Goal: Task Accomplishment & Management: Use online tool/utility

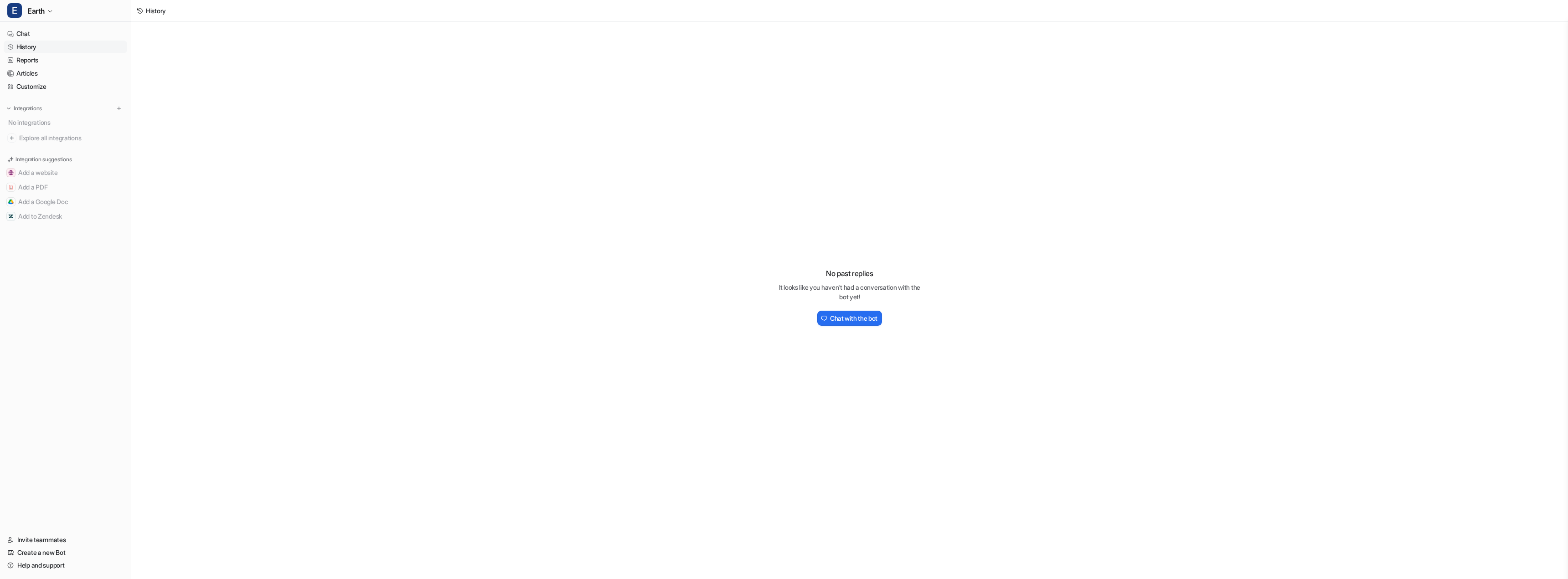
click at [23, 35] on link "Chat" at bounding box center [65, 33] width 124 height 13
type textarea "**********"
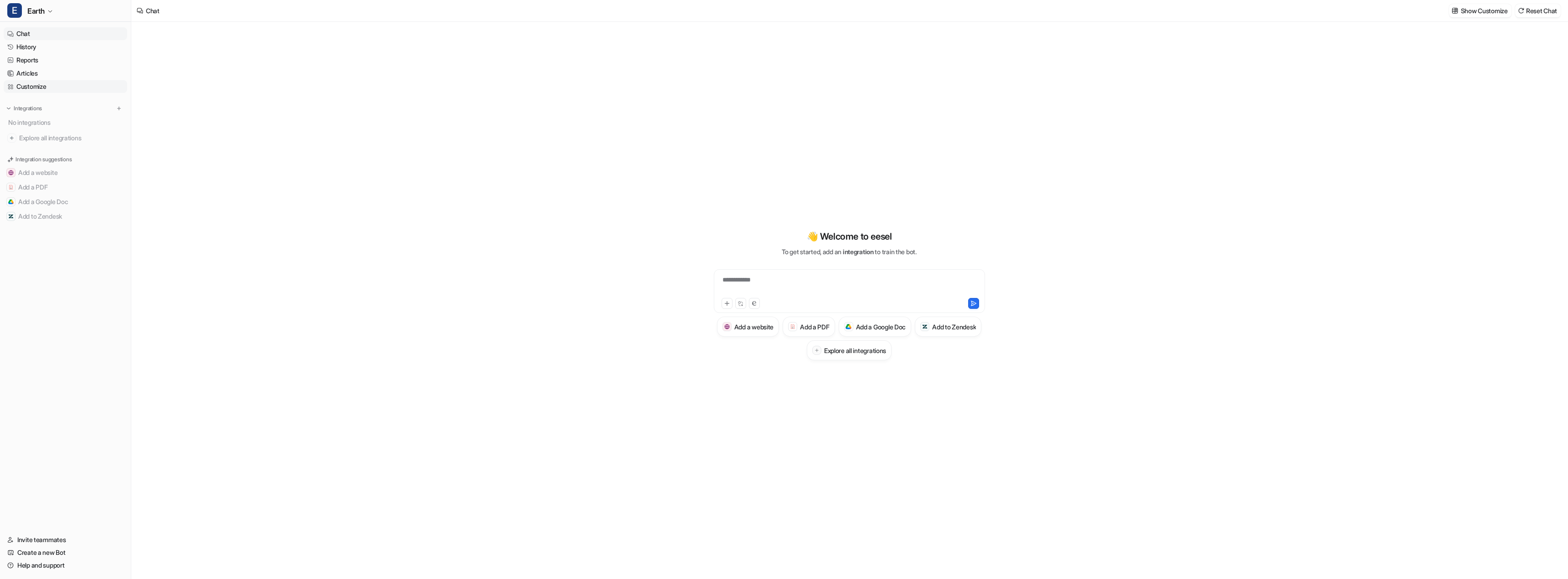
click at [42, 86] on link "Customize" at bounding box center [65, 86] width 124 height 13
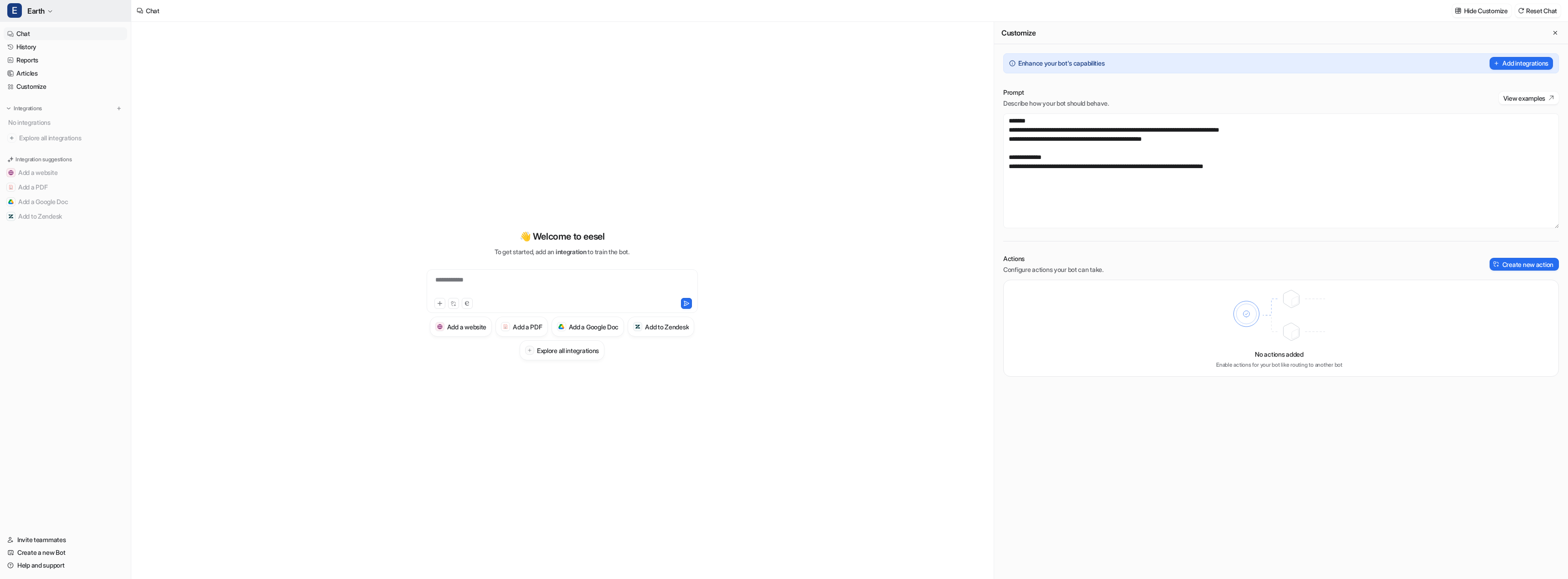
click at [44, 5] on span "Earth" at bounding box center [36, 10] width 17 height 13
click at [50, 61] on div "I Internal Manual" at bounding box center [40, 65] width 54 height 10
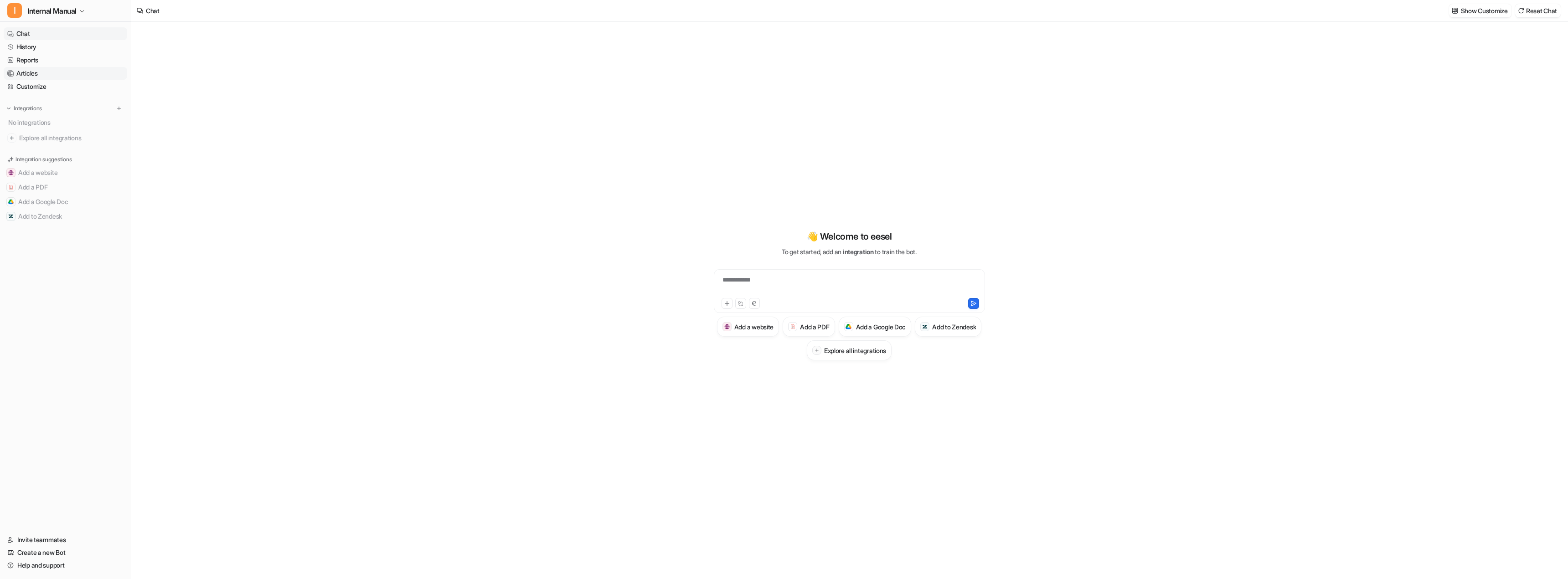
click at [35, 71] on link "Articles" at bounding box center [65, 73] width 124 height 13
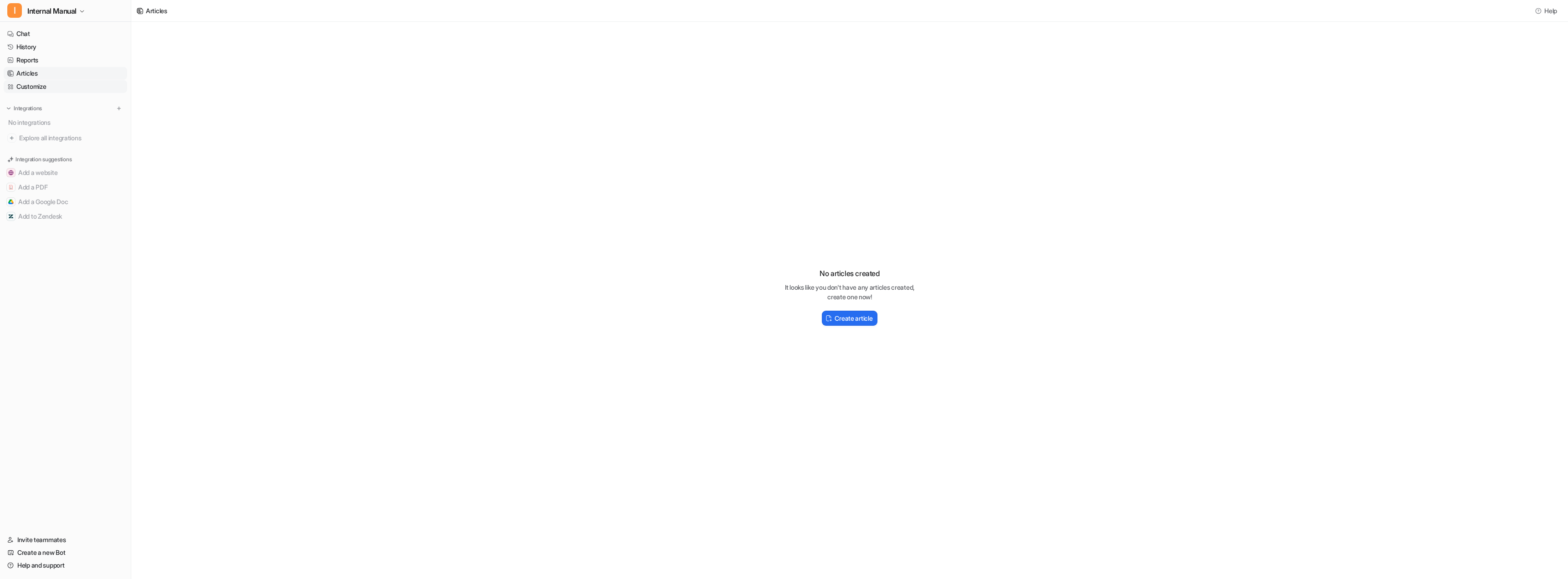
click at [39, 84] on link "Customize" at bounding box center [65, 86] width 124 height 13
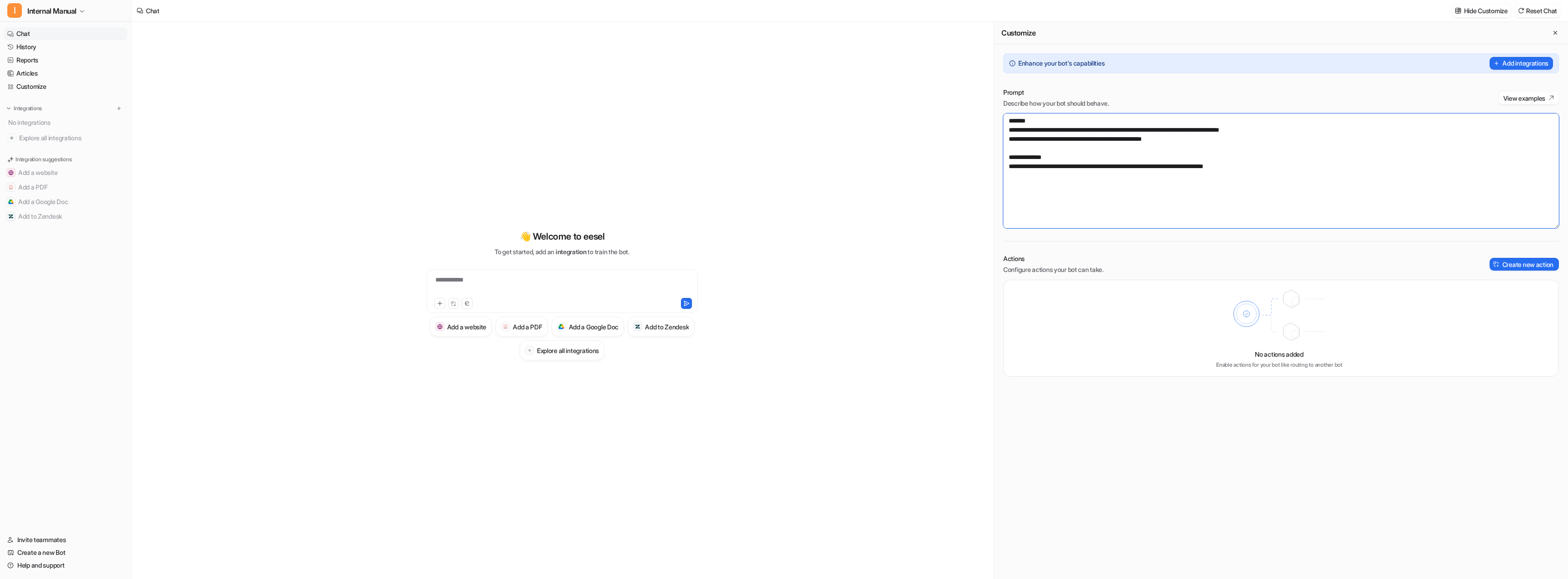
click at [1211, 137] on textarea "**********" at bounding box center [1281, 170] width 556 height 115
click at [1267, 165] on textarea "**********" at bounding box center [1281, 170] width 556 height 115
click at [542, 328] on h3 "Add a PDF" at bounding box center [527, 327] width 29 height 10
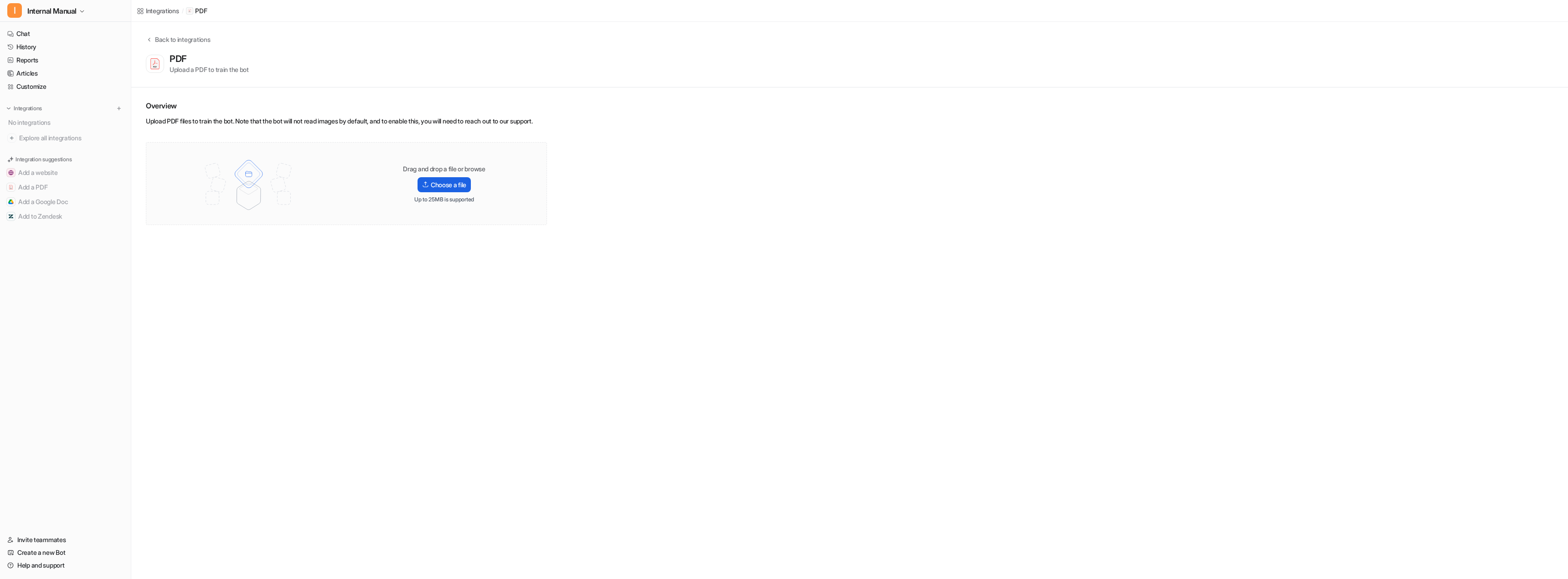
click at [455, 192] on label "Choose a file" at bounding box center [444, 184] width 54 height 15
click at [0, 0] on input "Choose a file" at bounding box center [0, 0] width 0 height 0
click at [41, 203] on button "Add a Google Doc" at bounding box center [65, 202] width 124 height 15
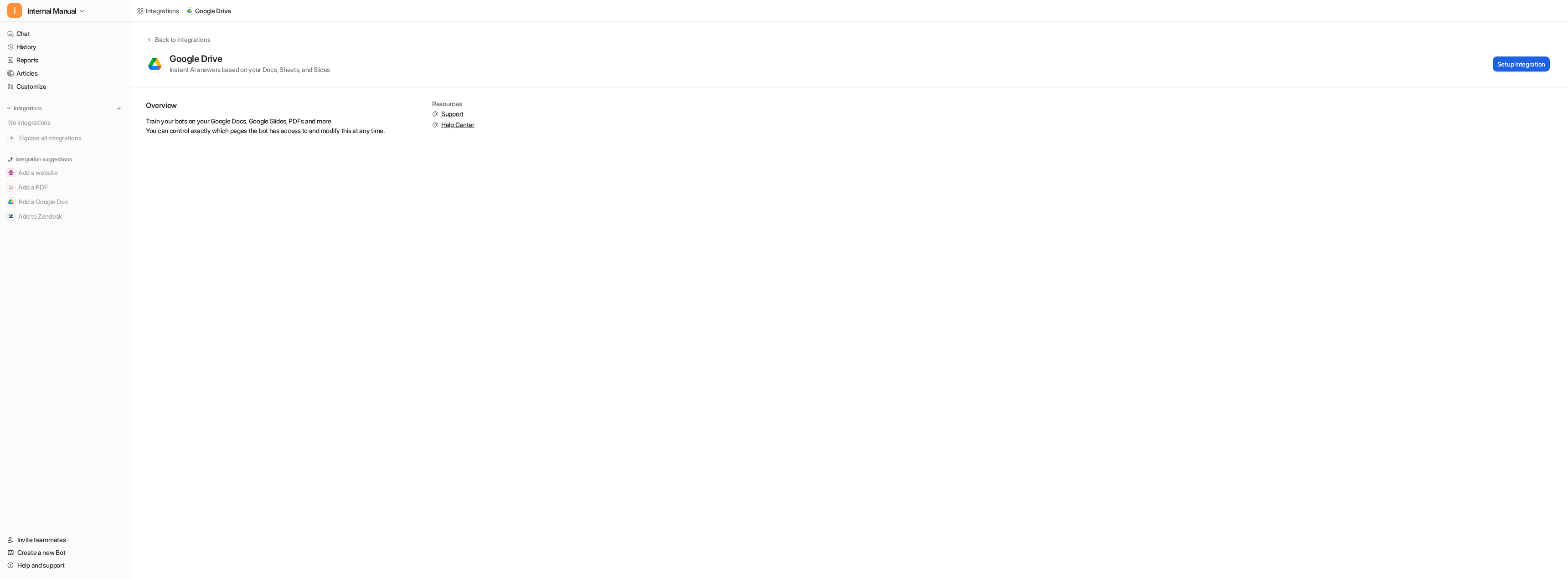
click at [1503, 62] on button "Setup Integration" at bounding box center [1521, 64] width 57 height 15
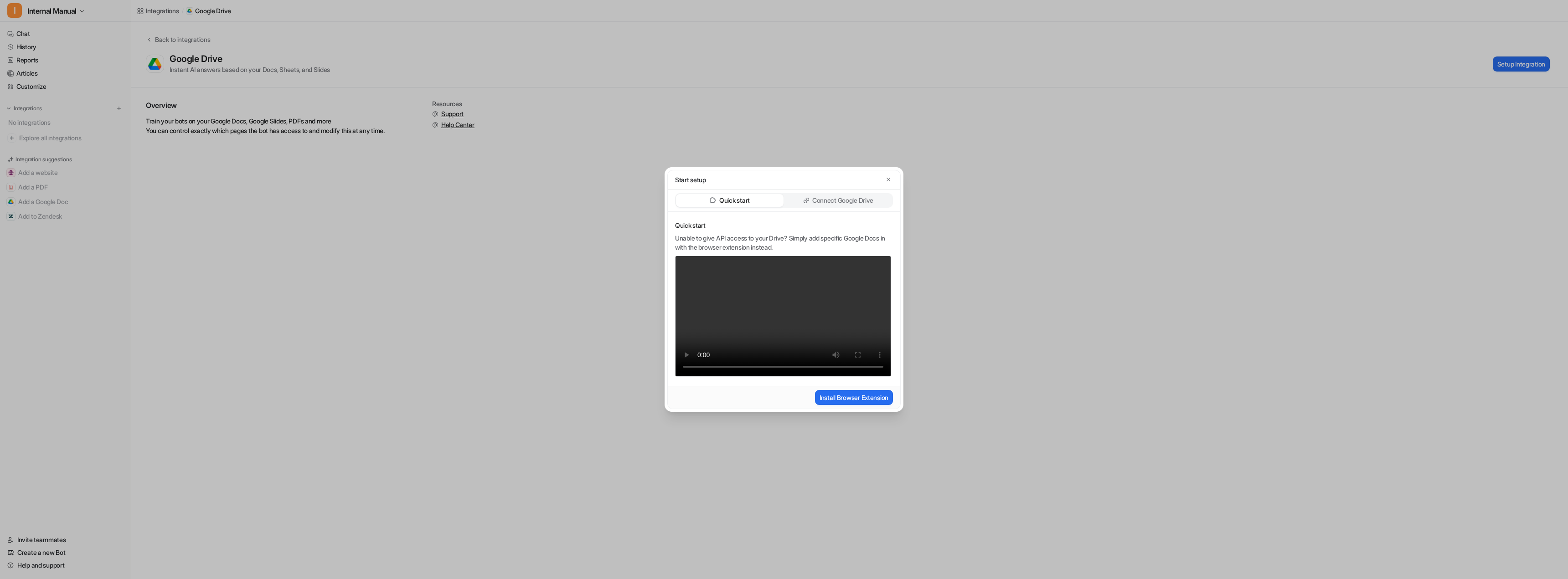
click at [861, 194] on div "Connect Google Drive" at bounding box center [838, 200] width 108 height 13
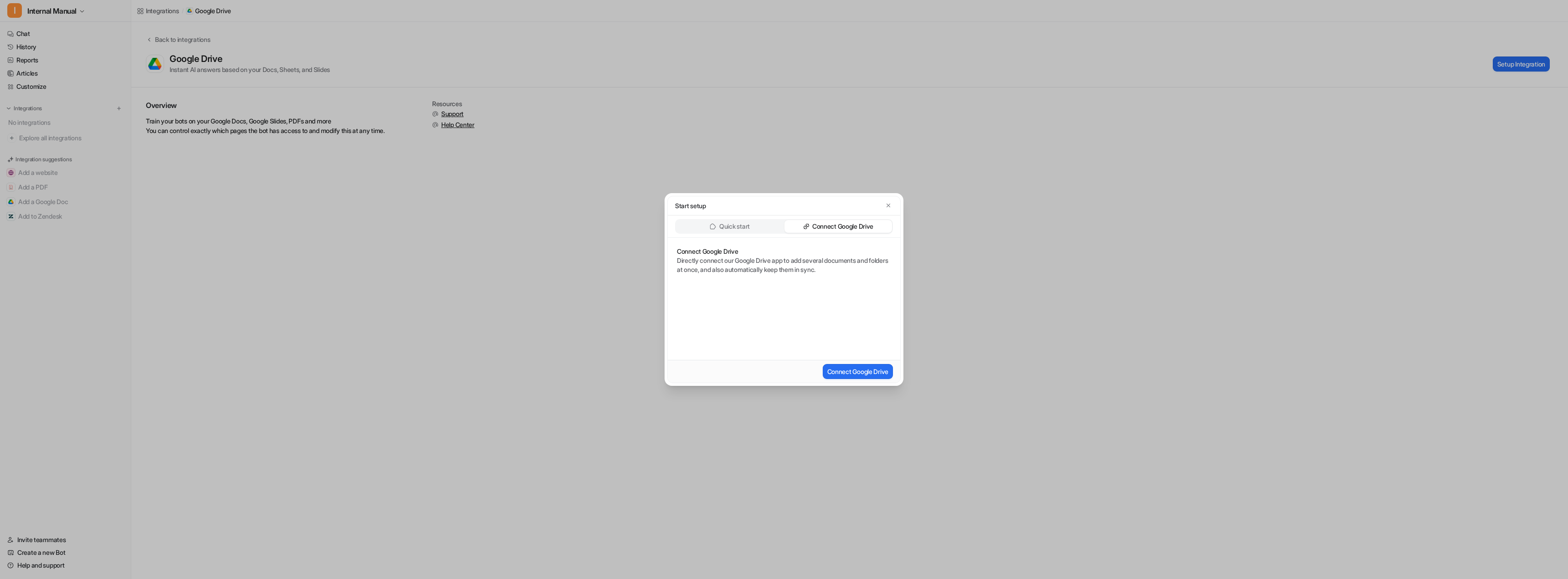
click at [695, 267] on p "Directly connect our Google Drive app to add several documents and folders at o…" at bounding box center [784, 265] width 214 height 18
click at [840, 372] on button "Connect Google Drive" at bounding box center [858, 371] width 70 height 15
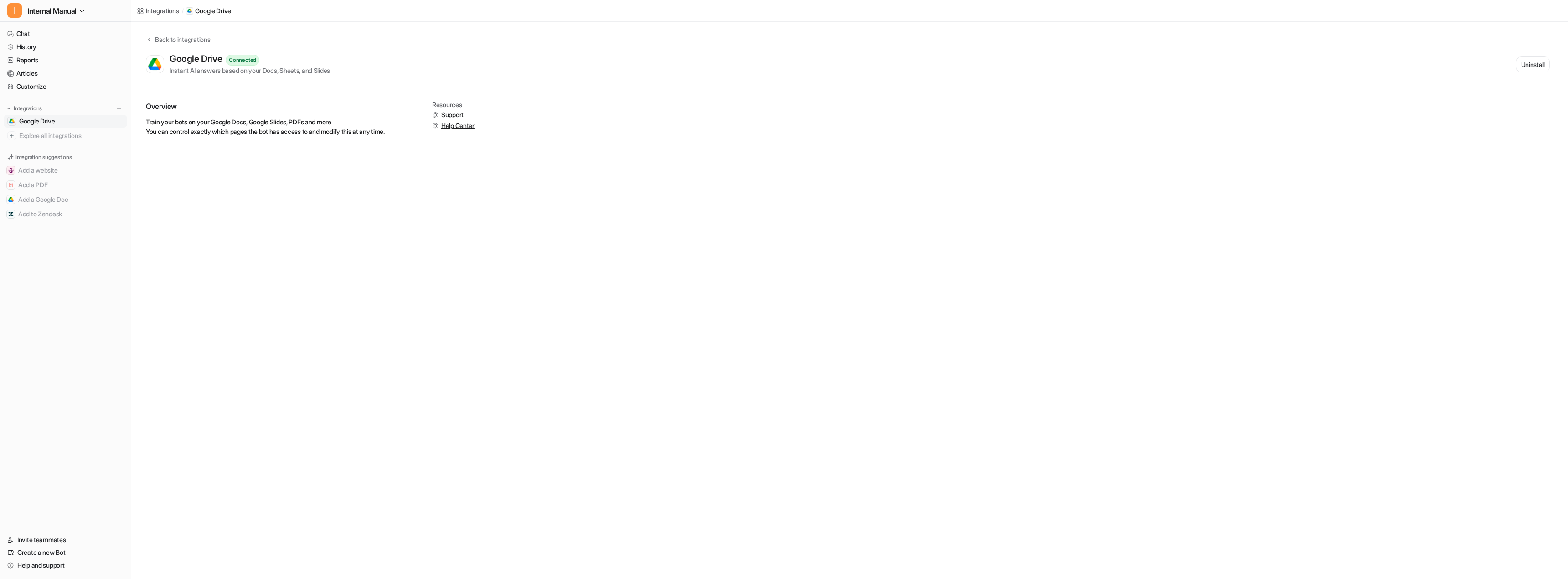
click at [430, 223] on div "Integrations / Google Drive Back to integrations Google Drive Connected Instant…" at bounding box center [784, 290] width 1568 height 579
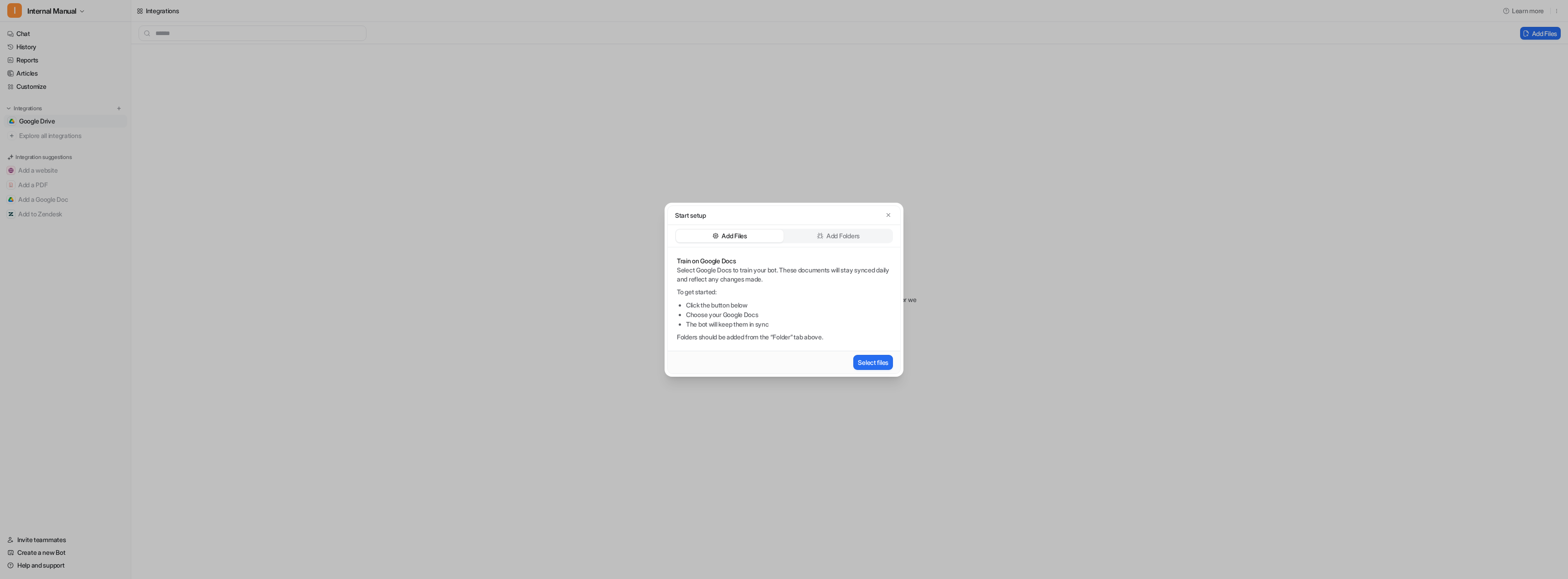
click at [815, 237] on div "Add Folders" at bounding box center [838, 235] width 108 height 13
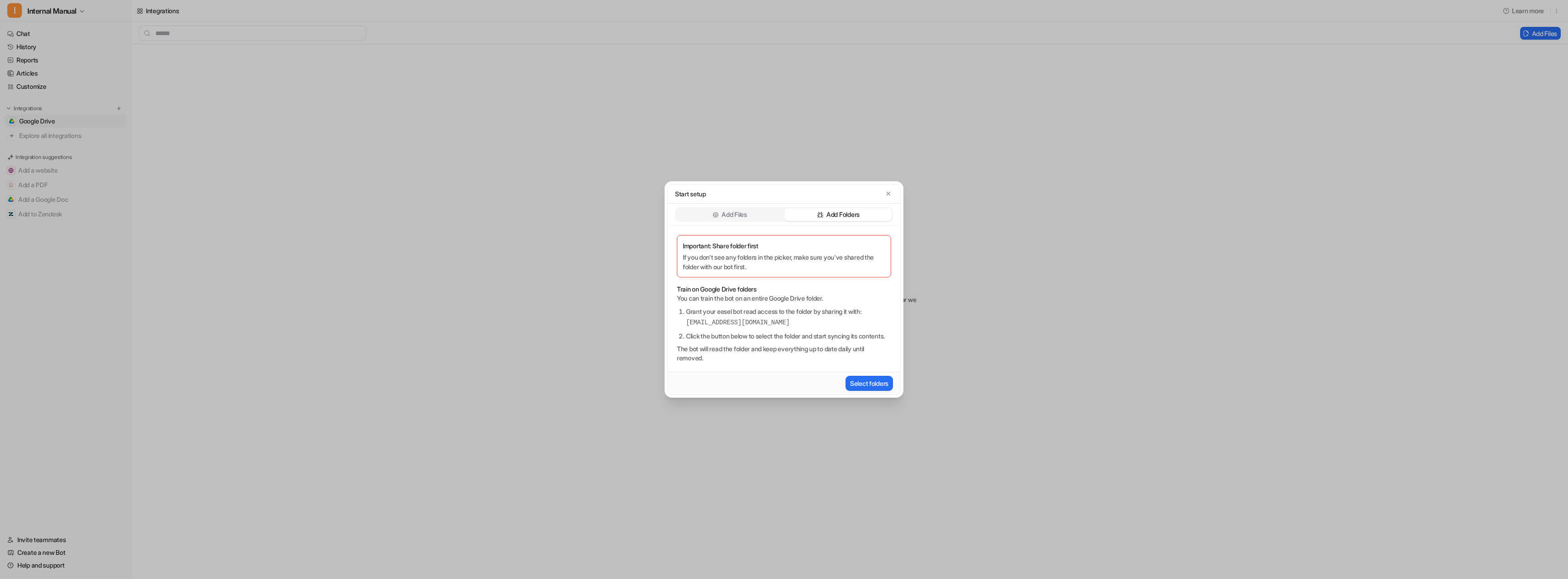
click at [747, 255] on p "If you don't see any folders in the picker, make sure you've shared the folder …" at bounding box center [784, 262] width 202 height 19
drag, startPoint x: 837, startPoint y: 318, endPoint x: 671, endPoint y: 316, distance: 166.0
click at [671, 316] on div "Important: Share folder first If you don't see any folders in the picker, make …" at bounding box center [784, 299] width 233 height 146
copy pre "[EMAIL_ADDRESS][DOMAIN_NAME]"
click at [772, 298] on div "Important: Share folder first If you don't see any folders in the picker, make …" at bounding box center [784, 299] width 233 height 146
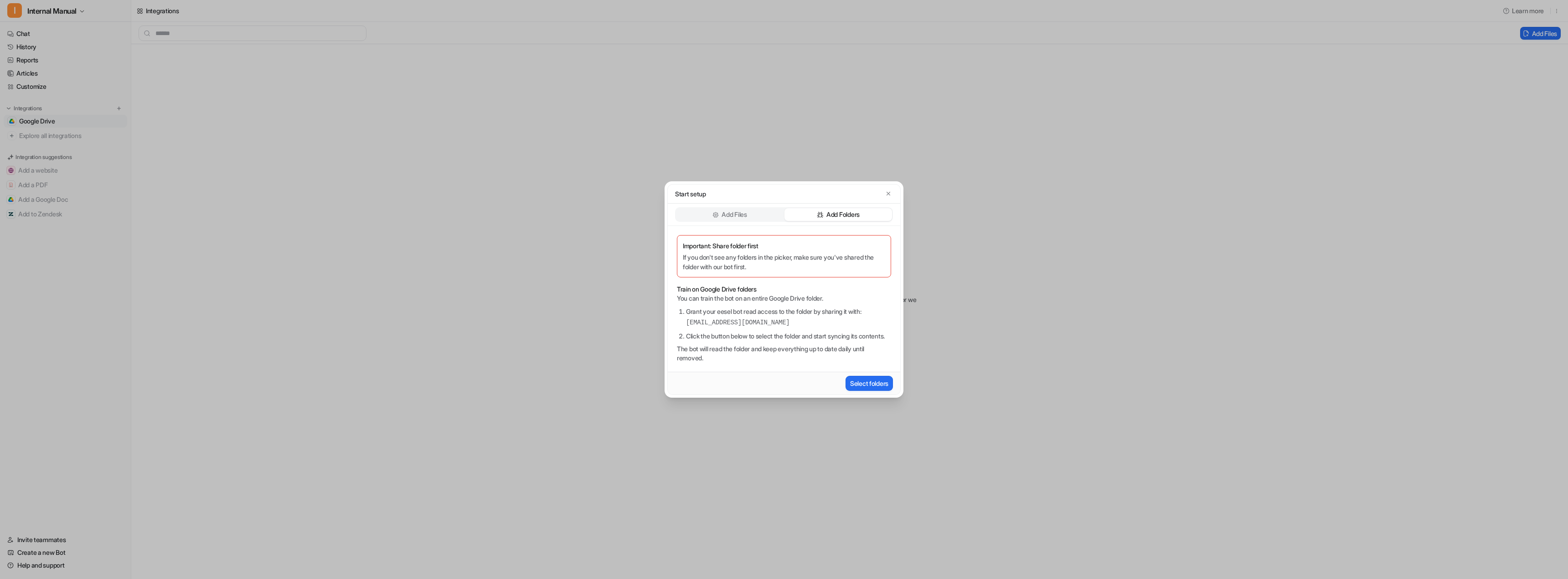
click at [737, 210] on p "Add Files" at bounding box center [733, 214] width 25 height 9
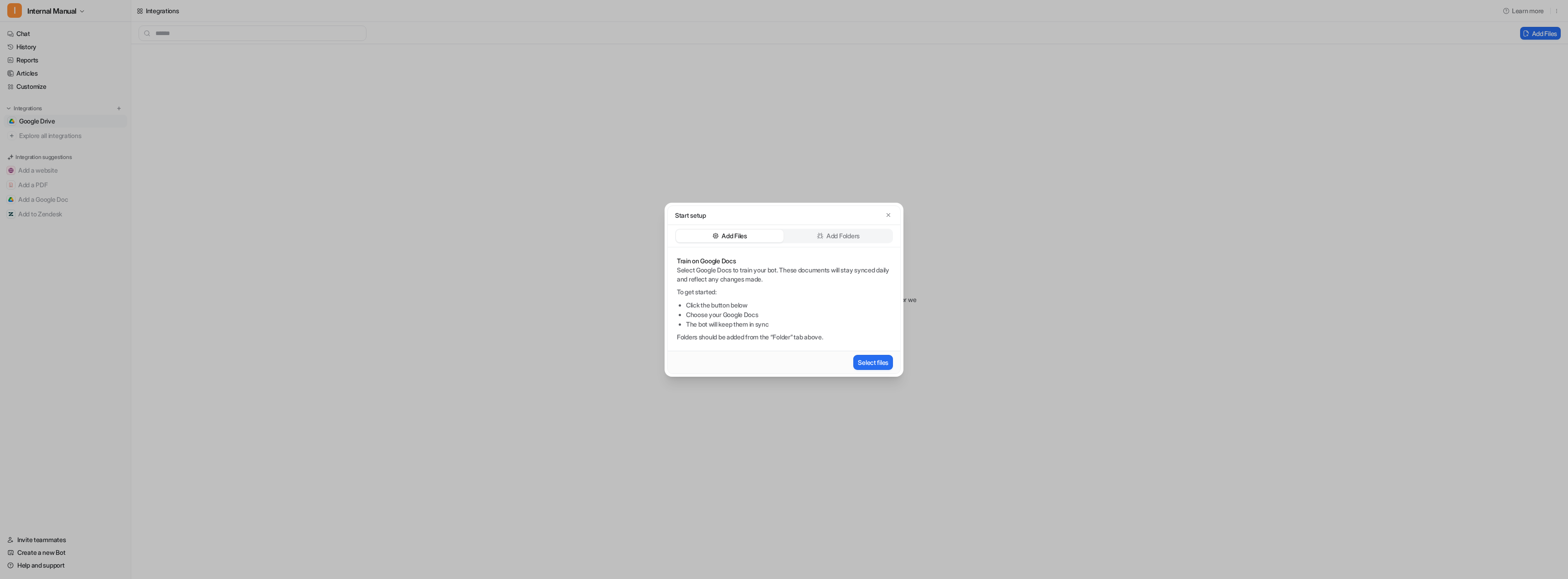
click at [828, 235] on p "Add Folders" at bounding box center [843, 235] width 33 height 9
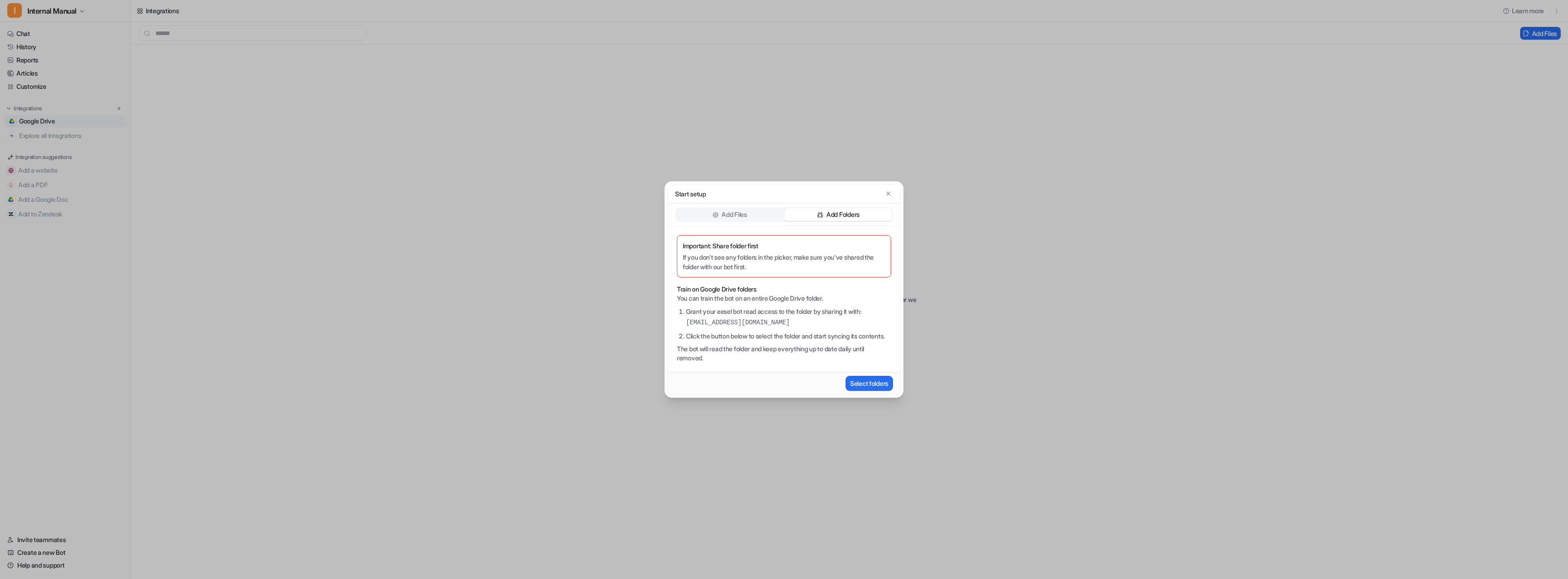
click at [741, 210] on p "Add Files" at bounding box center [733, 214] width 25 height 9
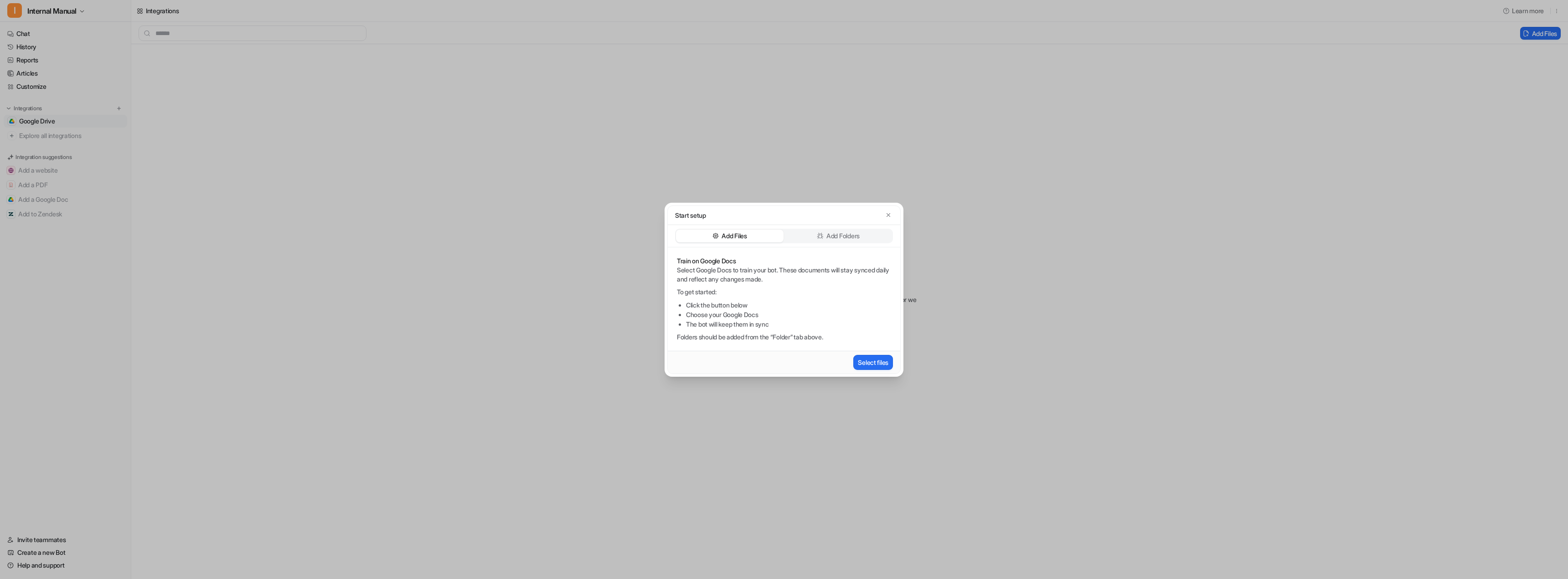
click at [835, 238] on p "Add Folders" at bounding box center [843, 235] width 33 height 9
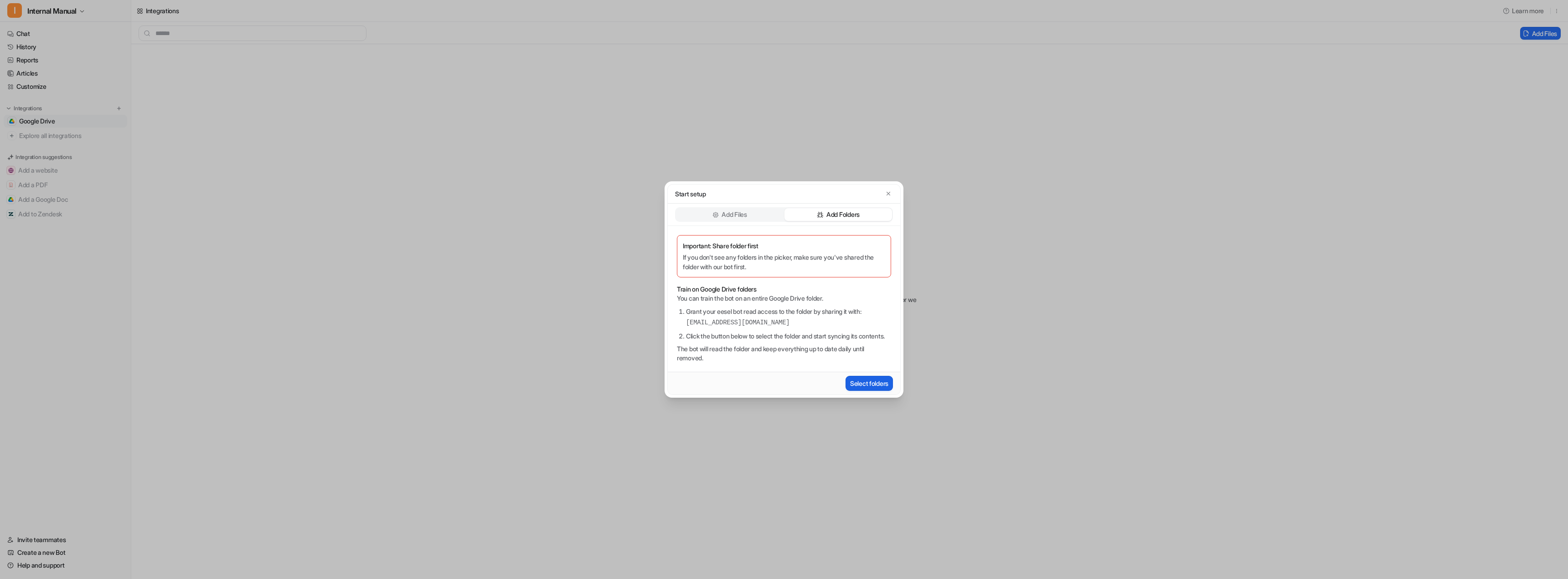
click at [871, 386] on button "Select folders" at bounding box center [869, 383] width 47 height 15
drag, startPoint x: 793, startPoint y: 251, endPoint x: 807, endPoint y: 227, distance: 27.8
click at [796, 252] on p "If you don't see any folders in the picker, make sure you've shared the folder …" at bounding box center [784, 262] width 202 height 19
click at [861, 390] on button "Select folders" at bounding box center [869, 383] width 47 height 15
click at [890, 192] on button "button" at bounding box center [888, 193] width 9 height 9
